Goal: Task Accomplishment & Management: Use online tool/utility

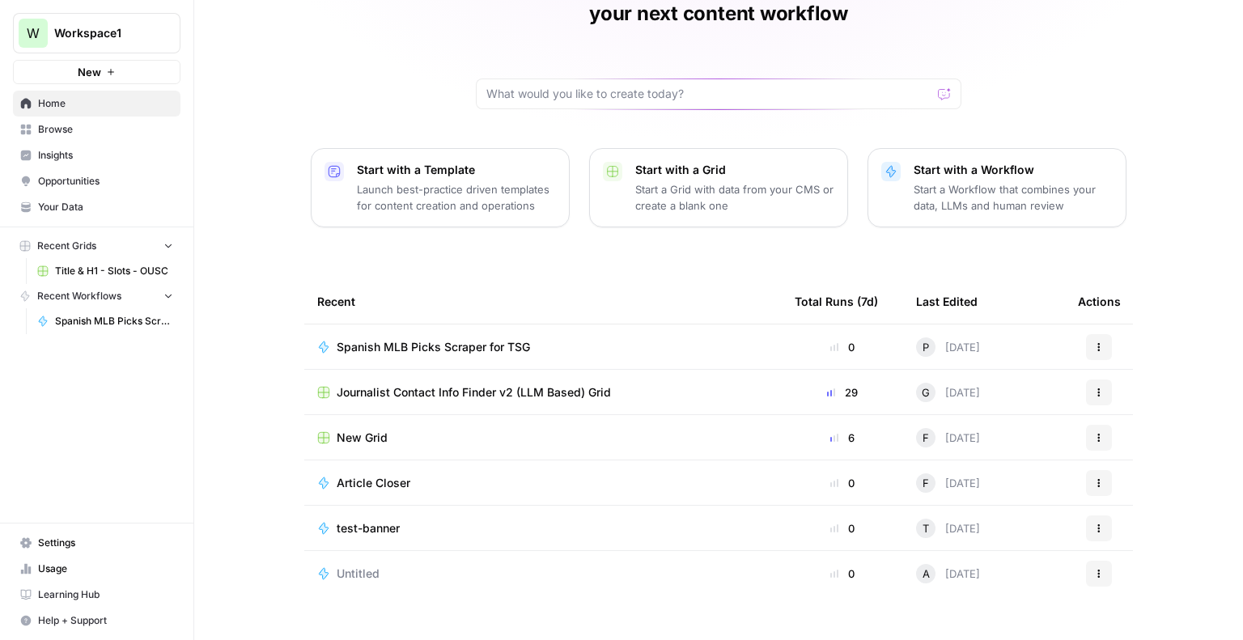
scroll to position [104, 0]
click at [93, 130] on span "Browse" at bounding box center [105, 129] width 135 height 15
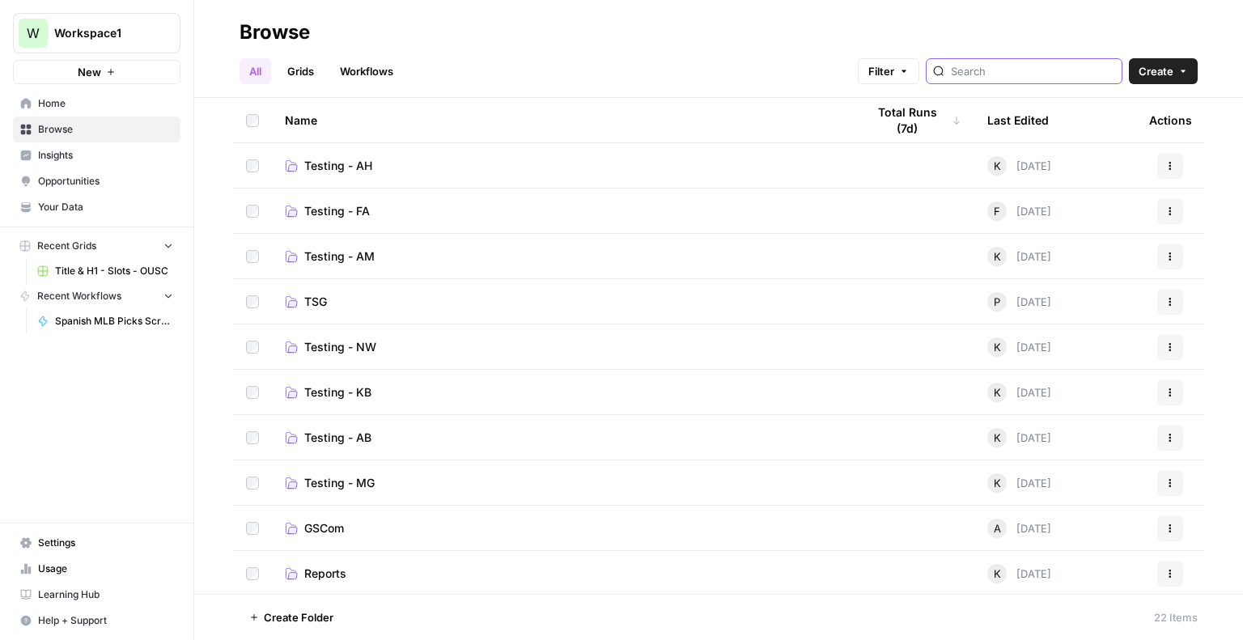
click at [1063, 74] on input "search" at bounding box center [1033, 71] width 164 height 16
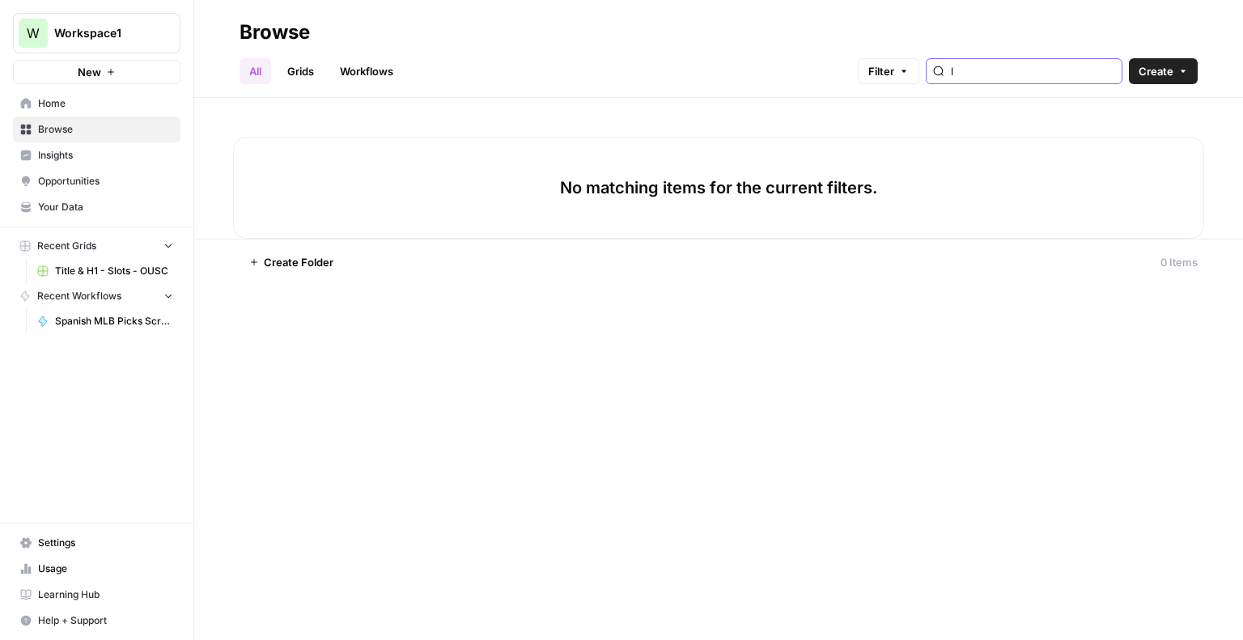
type input "l"
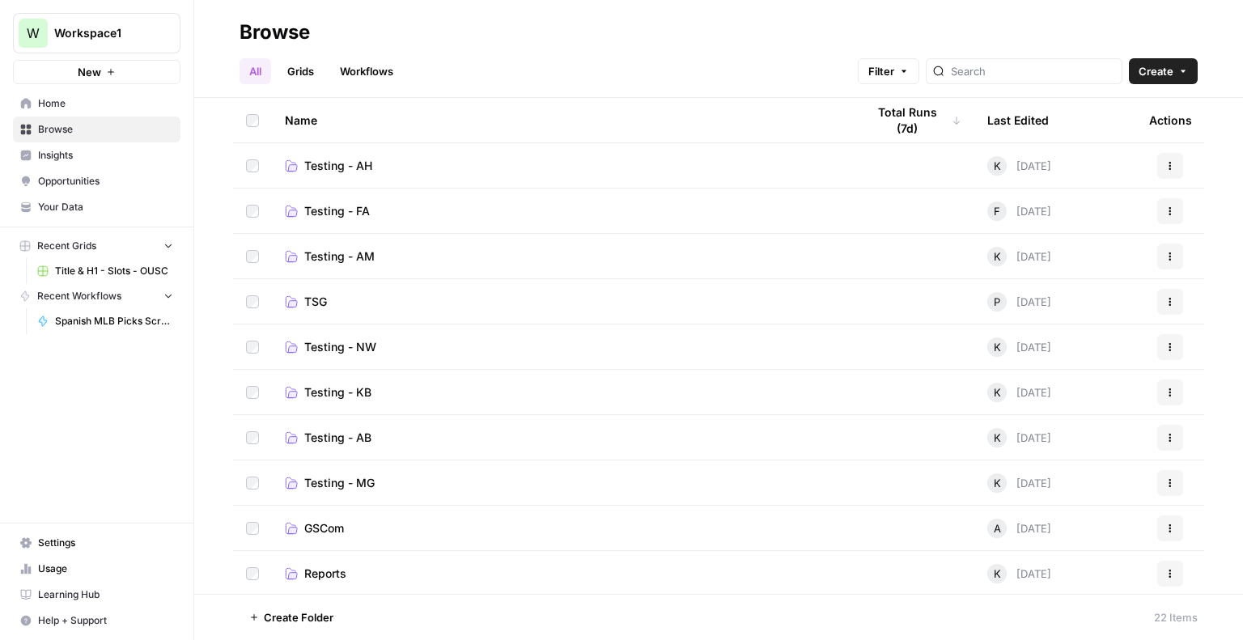
click at [306, 299] on span "TSG" at bounding box center [315, 302] width 23 height 16
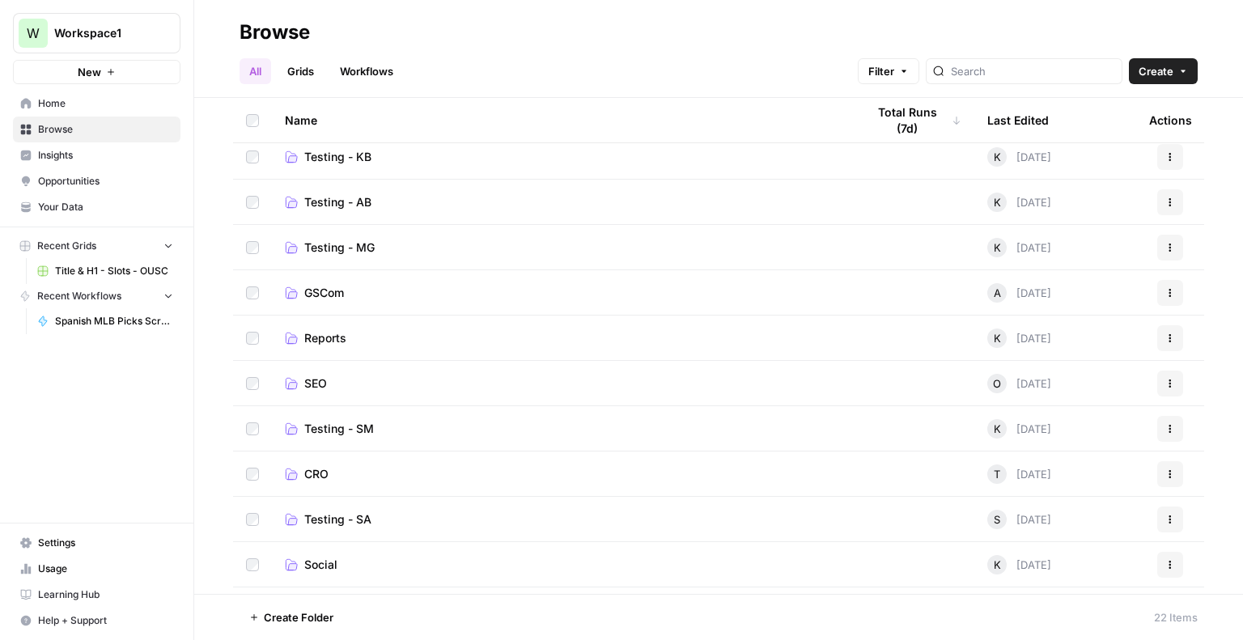
scroll to position [243, 0]
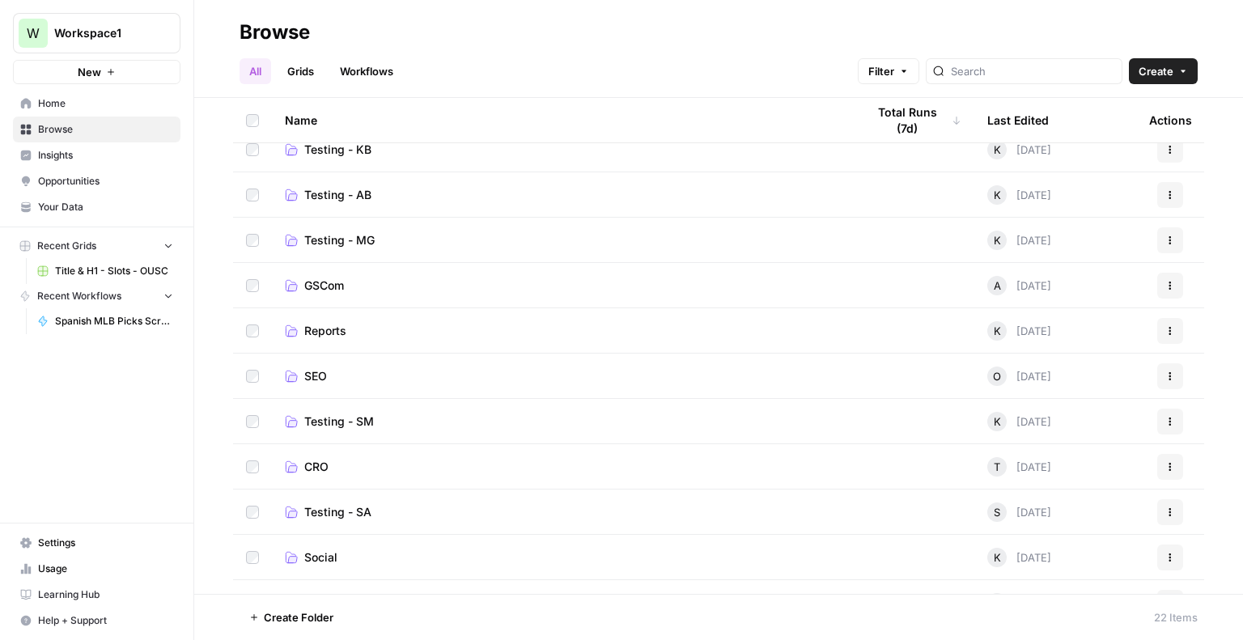
click at [339, 427] on span "Testing - SM" at bounding box center [339, 422] width 70 height 16
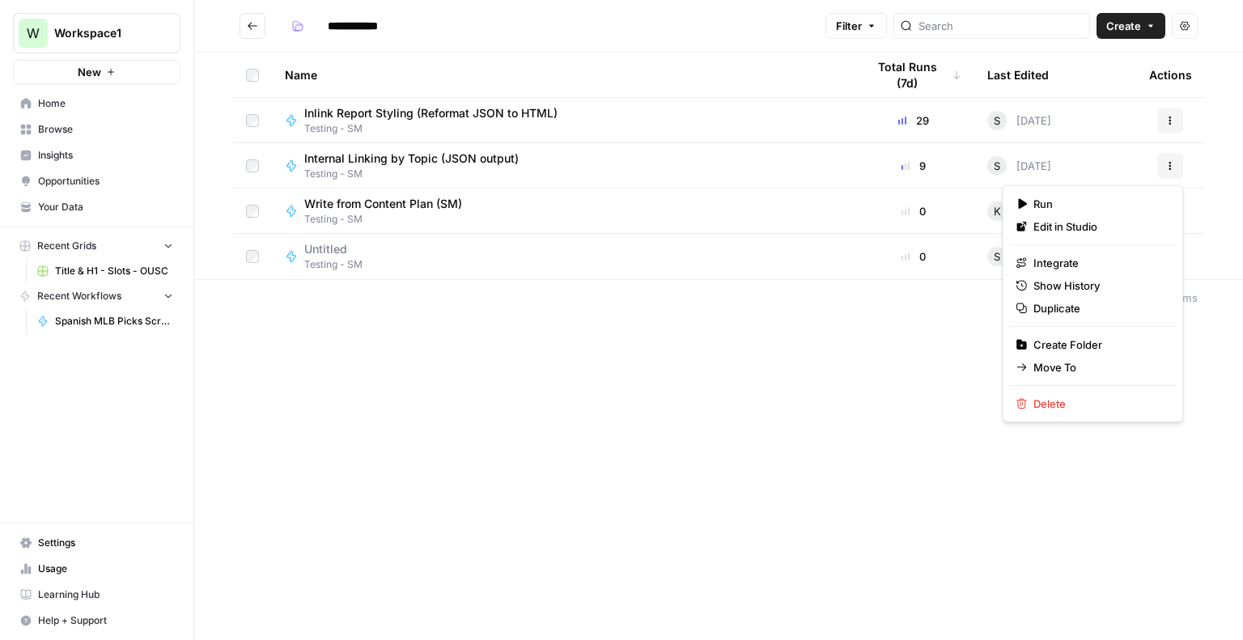
click at [1168, 164] on icon "button" at bounding box center [1170, 166] width 10 height 10
click at [1052, 317] on button "Duplicate" at bounding box center [1092, 308] width 167 height 23
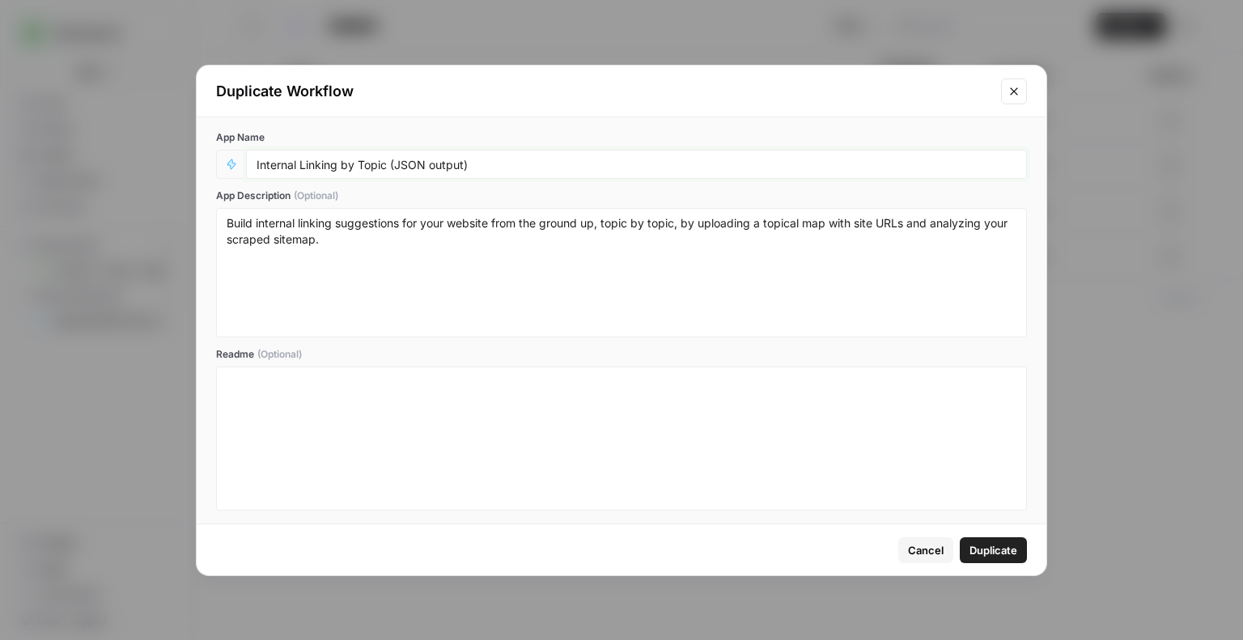
click at [496, 166] on input "Internal Linking by Topic (JSON output)" at bounding box center [637, 164] width 760 height 15
type input "Internal Linking by Topic (JSON output) PS Tests"
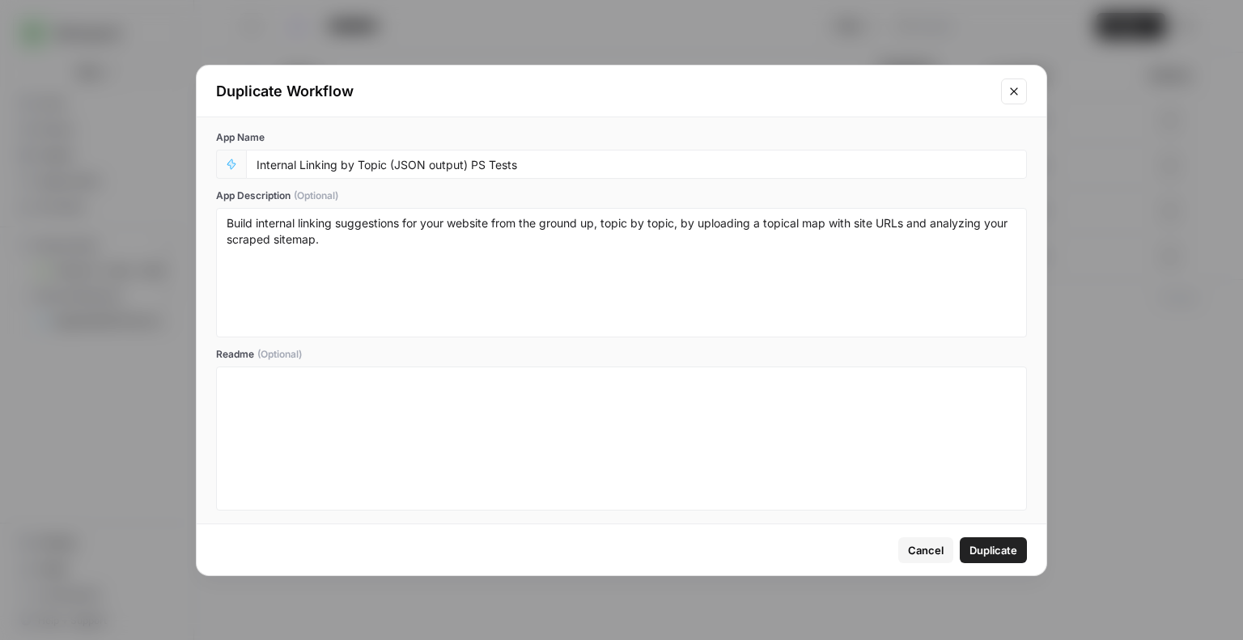
click at [987, 554] on span "Duplicate" at bounding box center [994, 550] width 48 height 16
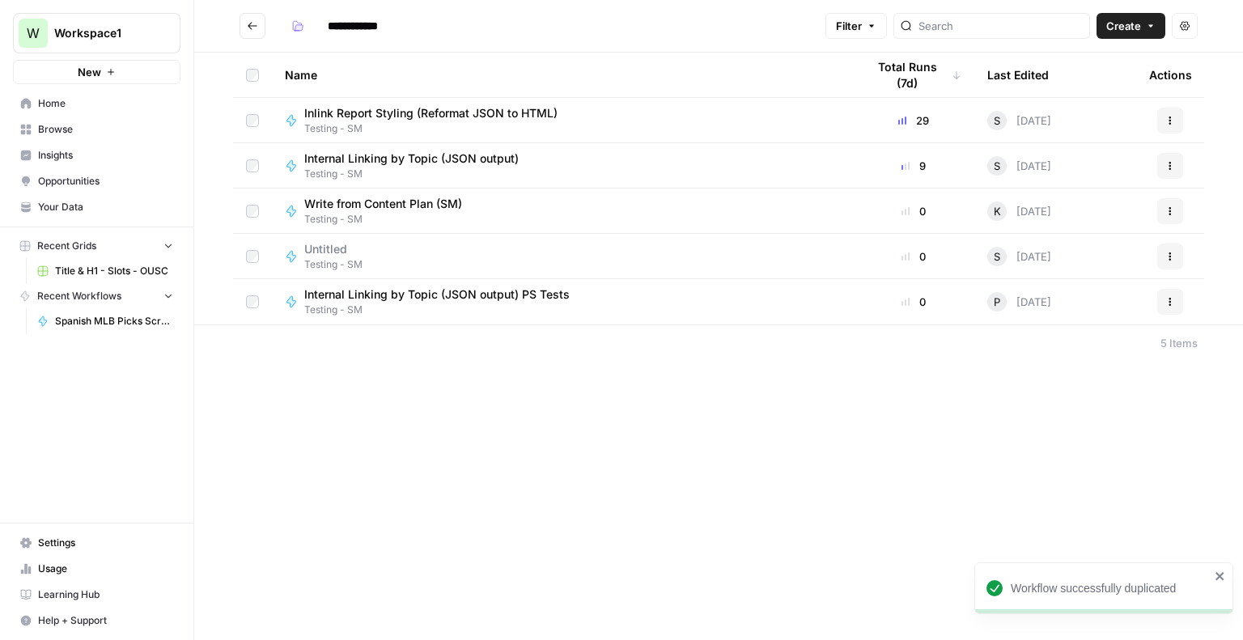
click at [534, 296] on span "Internal Linking by Topic (JSON output) PS Tests" at bounding box center [436, 294] width 265 height 16
click at [486, 290] on span "Internal Linking by Topic (JSON output) PS Tests" at bounding box center [436, 294] width 265 height 16
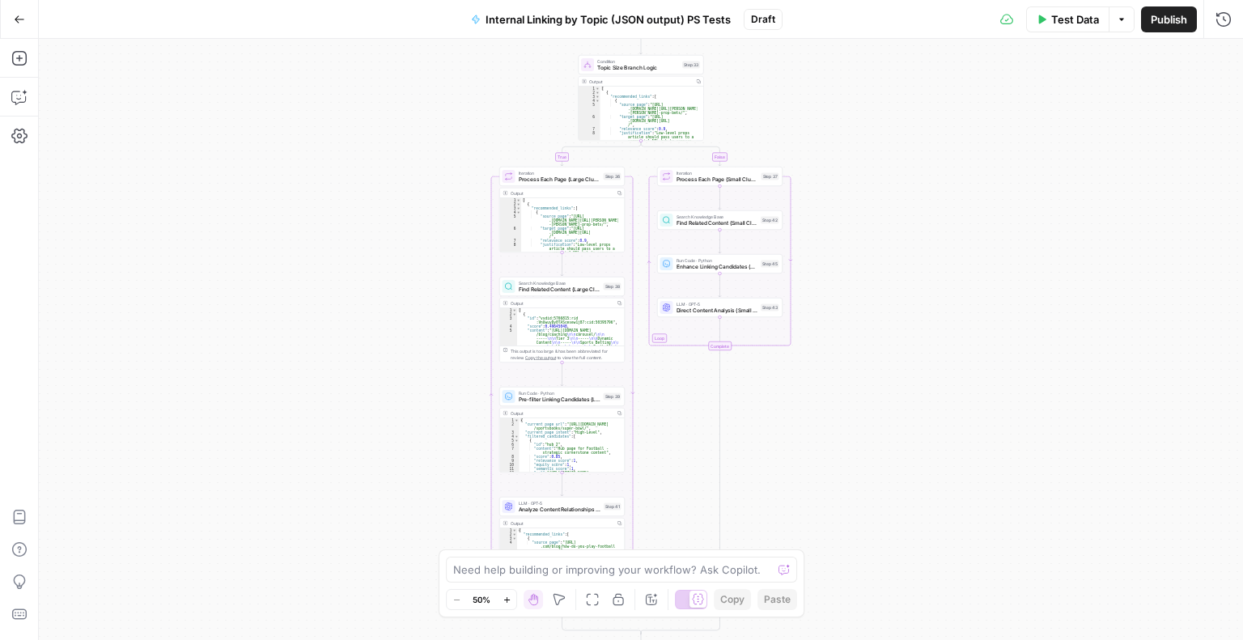
type textarea "**********"
click at [638, 122] on div "[ { "recommended_links" : [ { "source_page" : "[URL] .[DOMAIN_NAME]/blog/[PERSO…" at bounding box center [648, 130] width 97 height 87
click at [632, 76] on div "**********" at bounding box center [641, 108] width 125 height 65
click at [626, 69] on span "Topic Size Branch Logic" at bounding box center [638, 68] width 82 height 8
click at [605, 556] on div "Need help building or improving your workflow? Ask Copilot. Zoom Out 50% Zoom I…" at bounding box center [622, 584] width 366 height 68
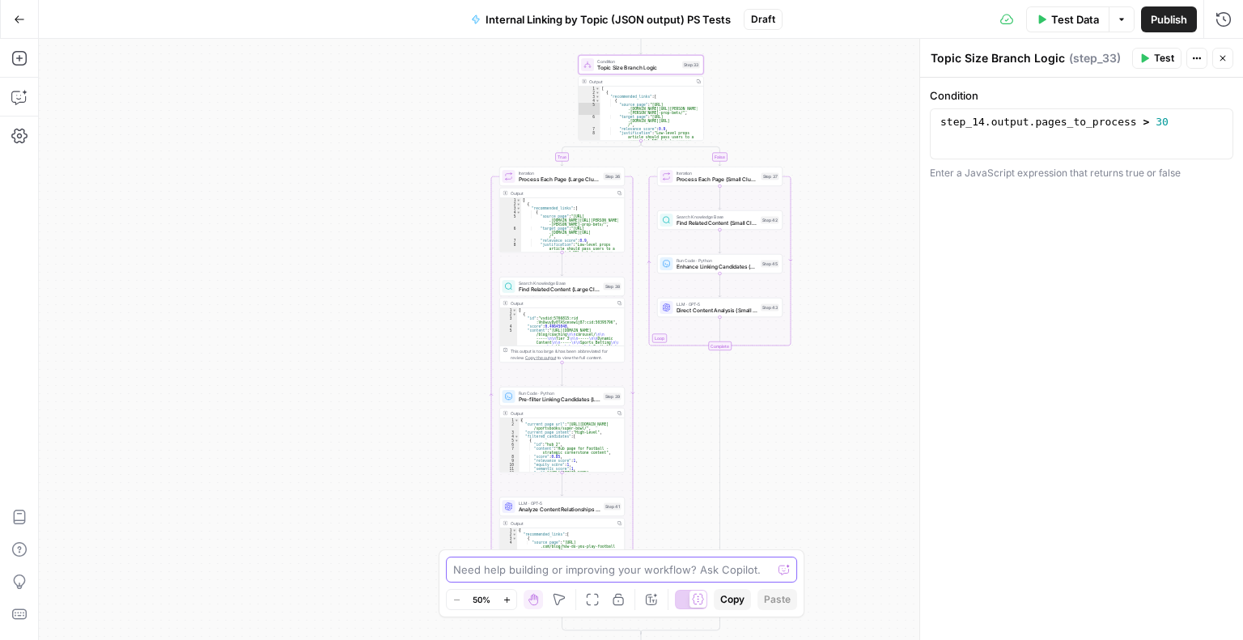
click at [596, 566] on textarea at bounding box center [612, 570] width 319 height 16
type textarea "Hey, since I duplicated this workflow and don't know how it works exactly, coul…"
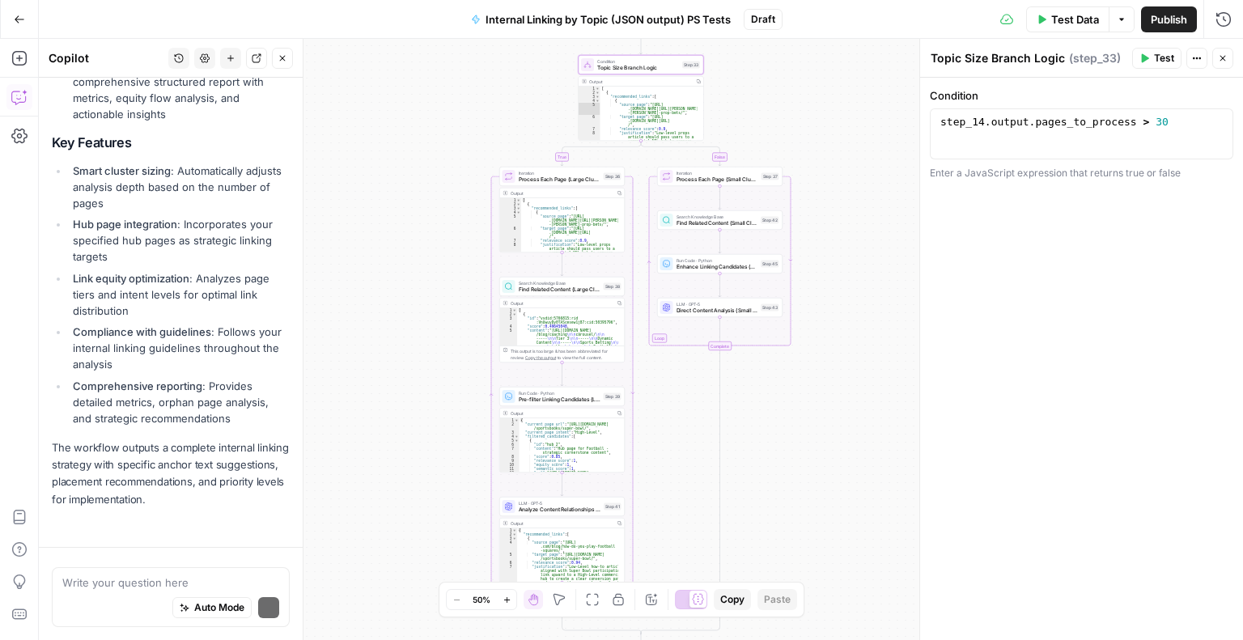
scroll to position [1244, 0]
drag, startPoint x: 295, startPoint y: 490, endPoint x: 294, endPoint y: 473, distance: 17.8
type textarea "**********"
click at [1008, 122] on div "step_14 . output . pages_to_process > 30" at bounding box center [1082, 146] width 290 height 61
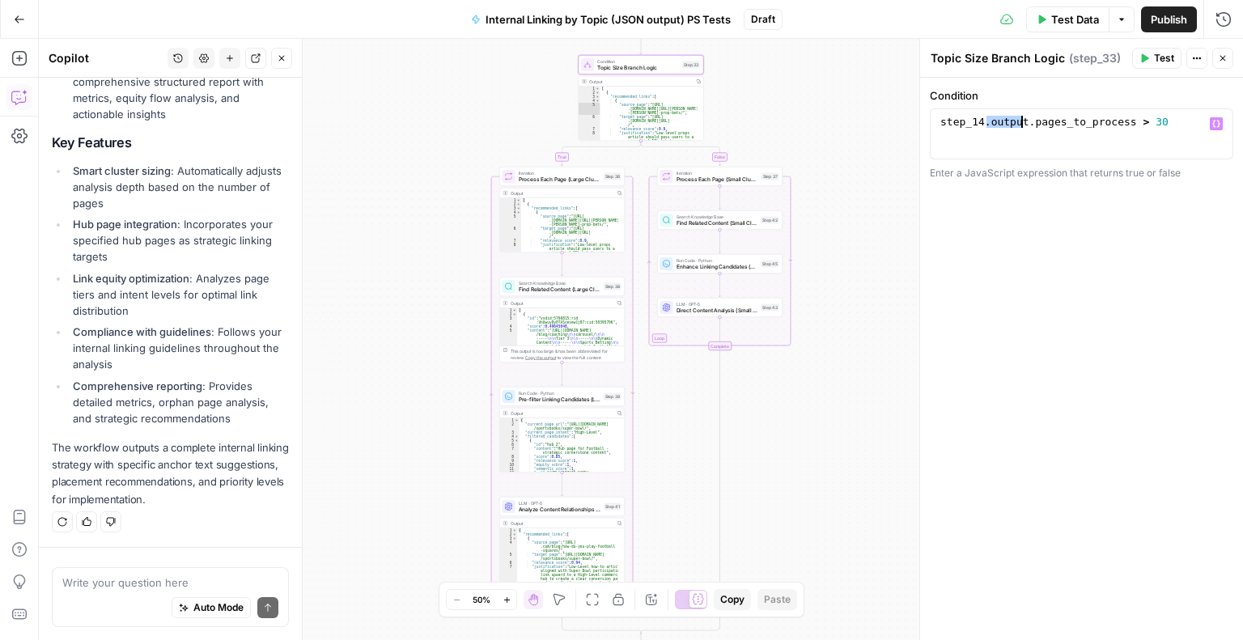
click at [1008, 122] on div "step_14 . output . pages_to_process > 30" at bounding box center [1082, 146] width 290 height 61
click at [1008, 122] on div "step_14 . output . pages_to_process > 30" at bounding box center [1081, 134] width 289 height 36
click at [626, 69] on span "Topic Size Branch Logic" at bounding box center [638, 68] width 82 height 8
click at [643, 56] on div "Copy step Delete step Add Note Test" at bounding box center [661, 50] width 82 height 15
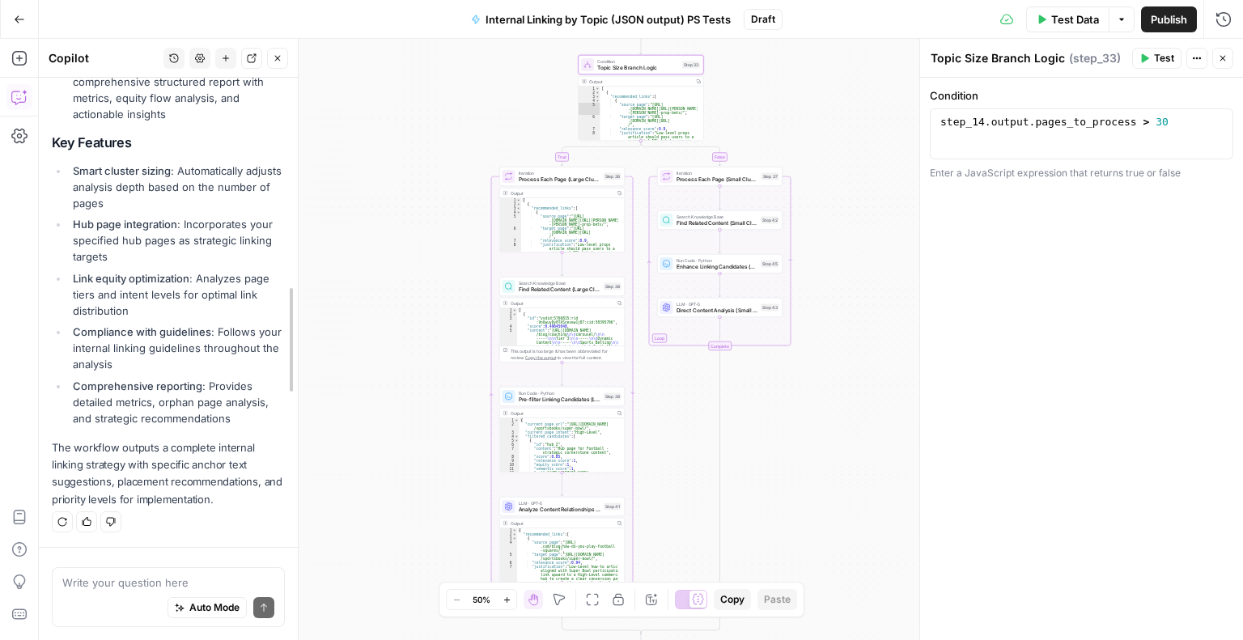
drag, startPoint x: 294, startPoint y: 496, endPoint x: 290, endPoint y: 469, distance: 27.8
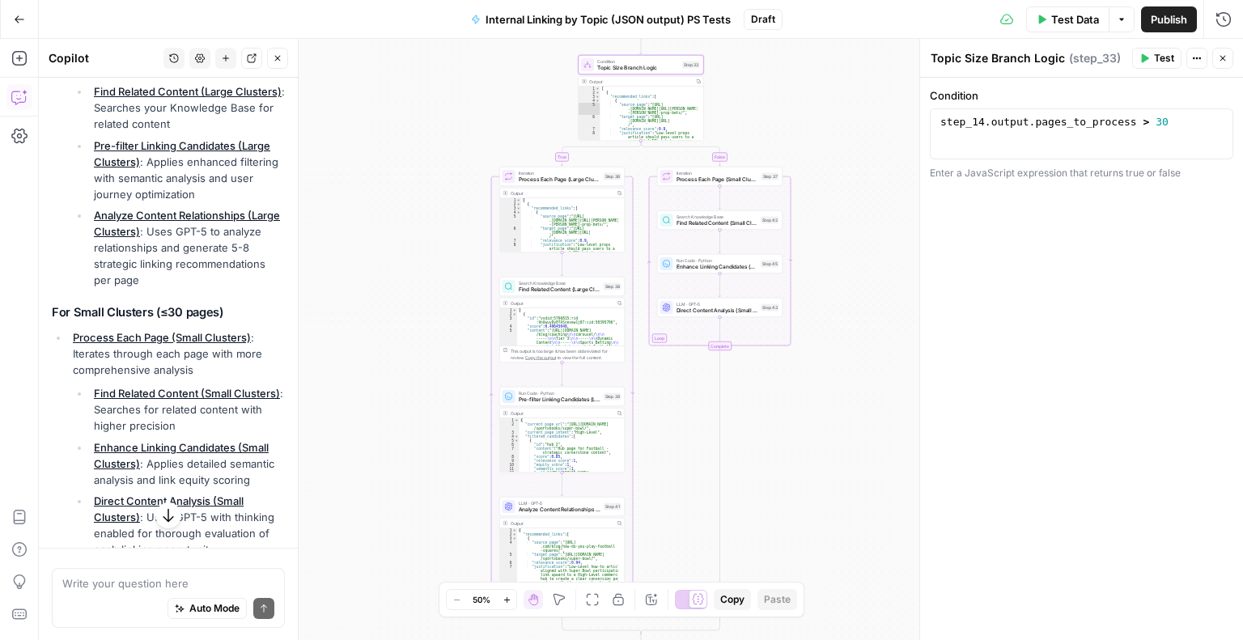
scroll to position [597, 0]
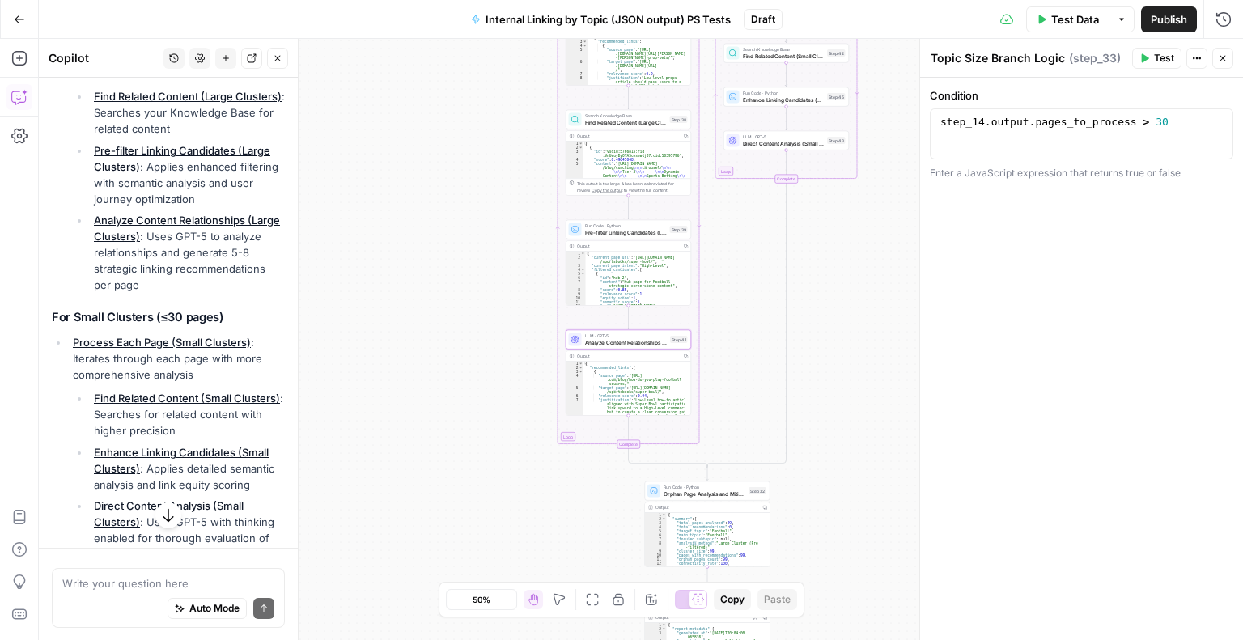
click at [137, 243] on link "Analyze Content Relationships (Large Clusters)" at bounding box center [187, 228] width 186 height 29
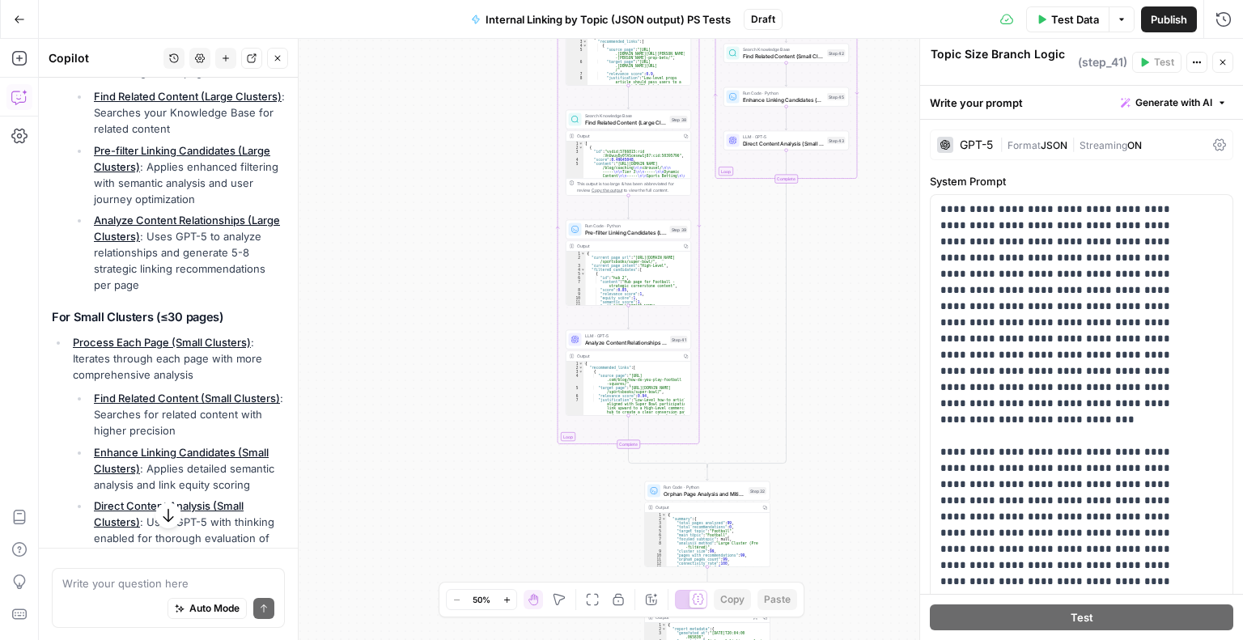
type textarea "Analyze Content Relationships (Large Clusters)"
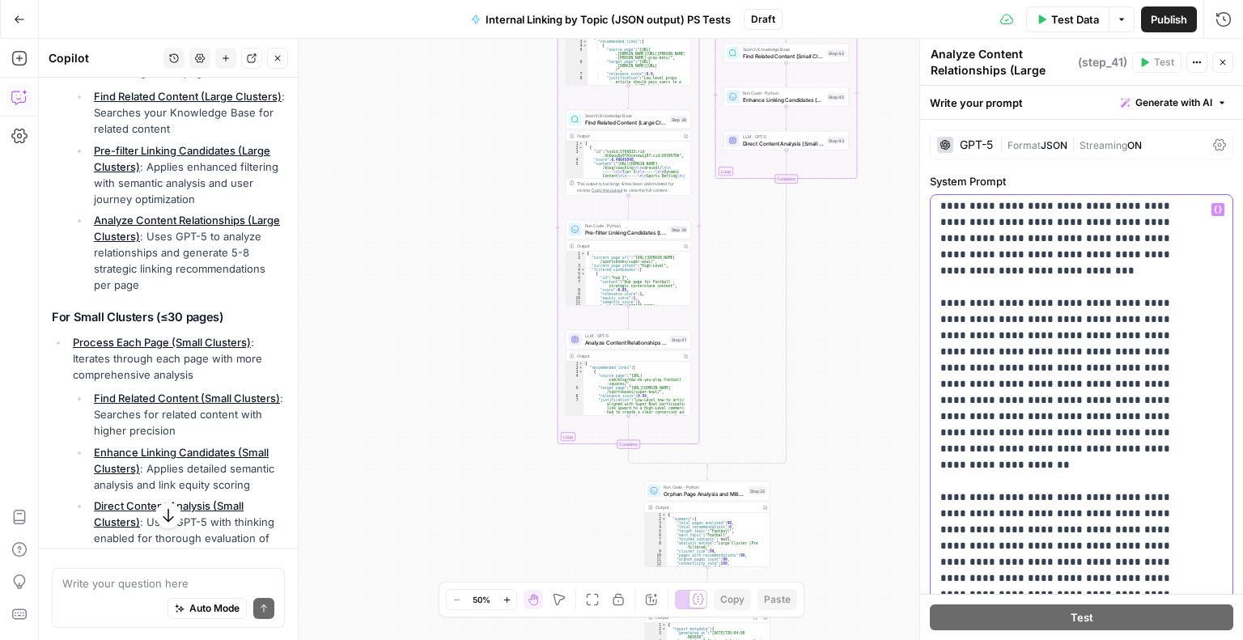
scroll to position [0, 0]
